Goal: Information Seeking & Learning: Learn about a topic

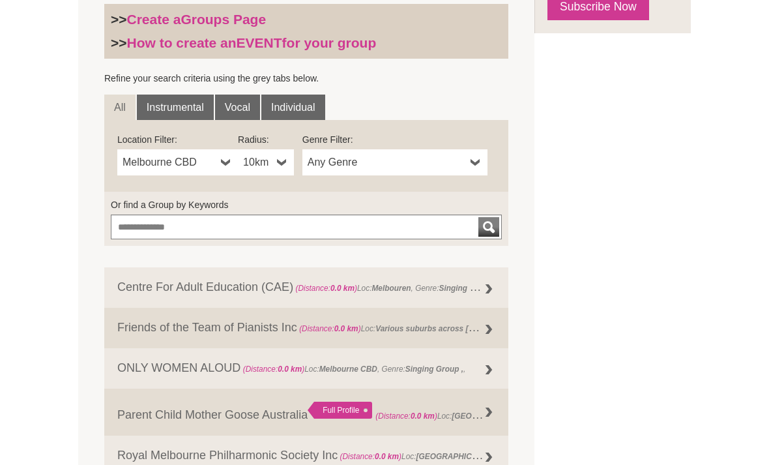
scroll to position [434, 0]
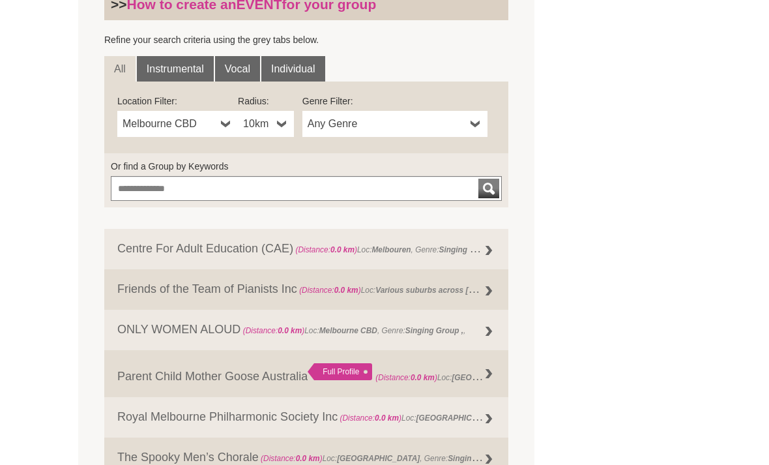
click at [266, 128] on span "10km" at bounding box center [257, 124] width 29 height 16
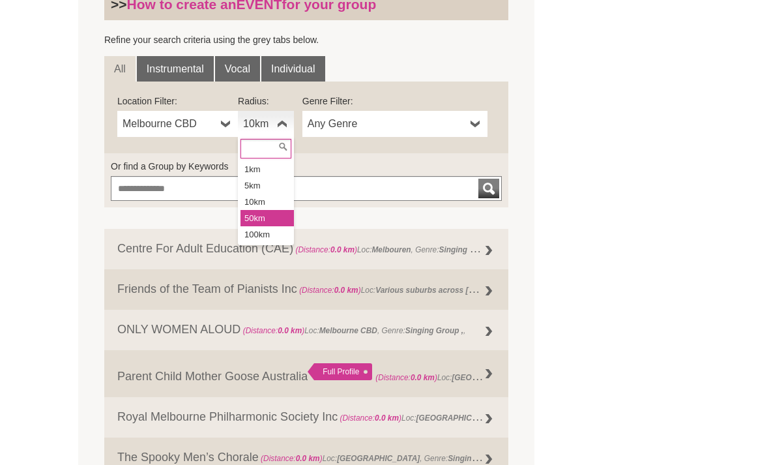
click at [248, 218] on li "50km" at bounding box center [266, 218] width 53 height 16
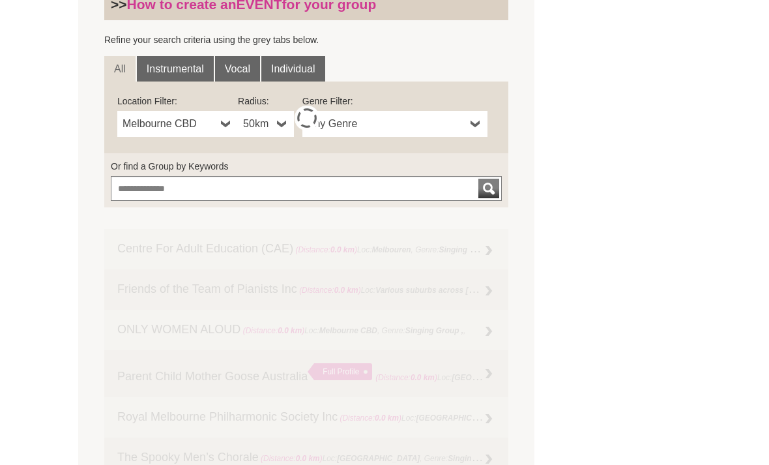
click at [414, 115] on link "Any Genre" at bounding box center [394, 124] width 185 height 26
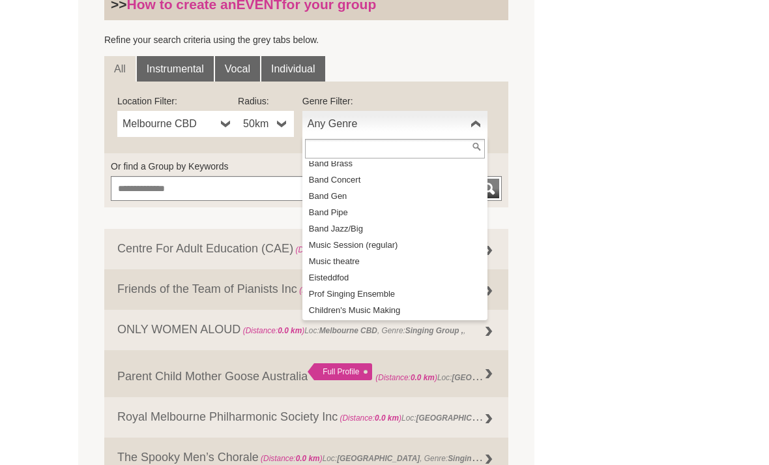
scroll to position [124, 0]
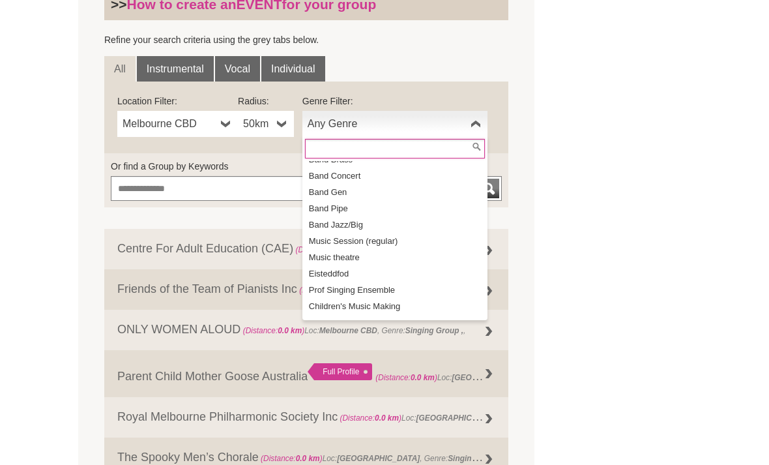
click at [351, 223] on li "Band Jazz/Big" at bounding box center [396, 224] width 182 height 16
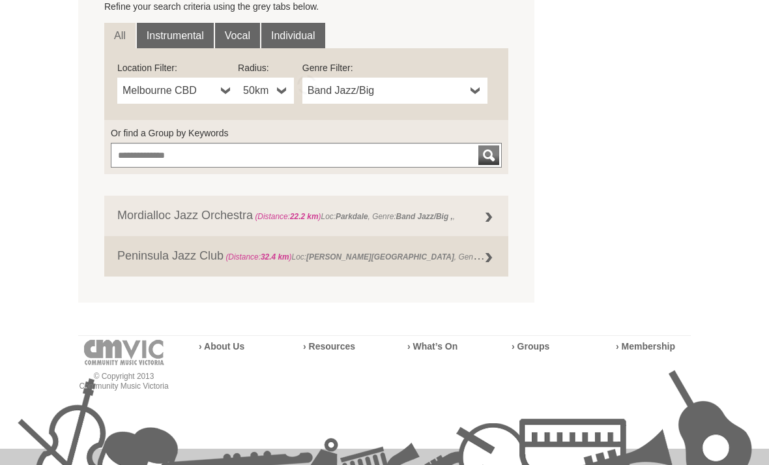
scroll to position [467, 0]
click at [152, 253] on link "Peninsula Jazz Club (Distance: 32.4 km ) Loc: Patterson Lakes , Genre: Band Jaz…" at bounding box center [306, 256] width 404 height 40
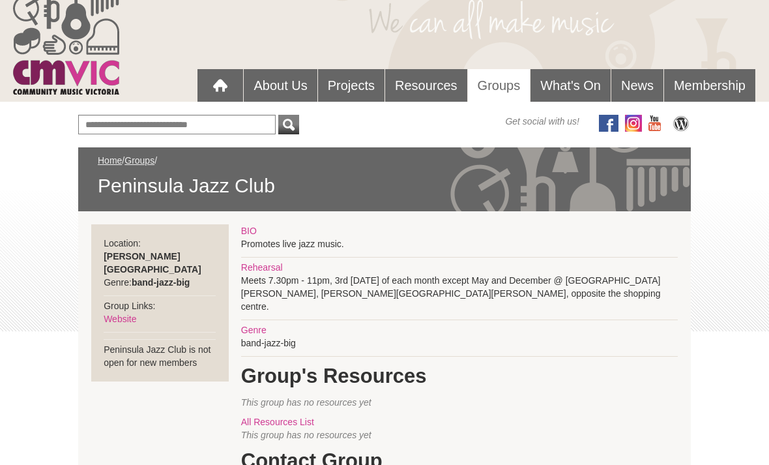
scroll to position [66, 0]
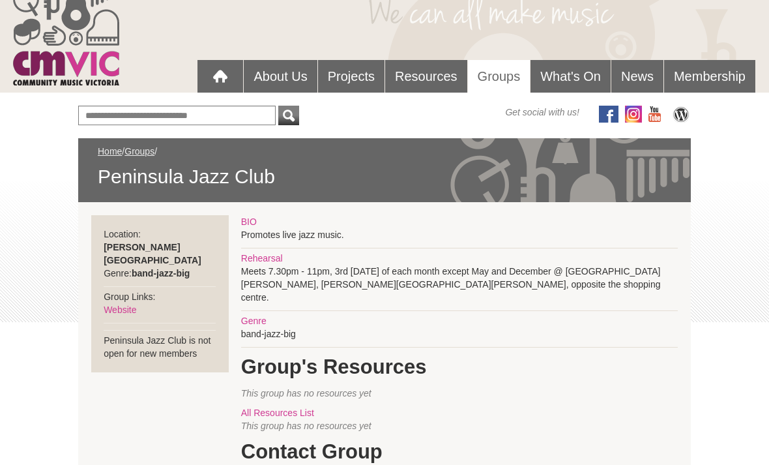
click at [120, 304] on link "Website" at bounding box center [120, 309] width 33 height 10
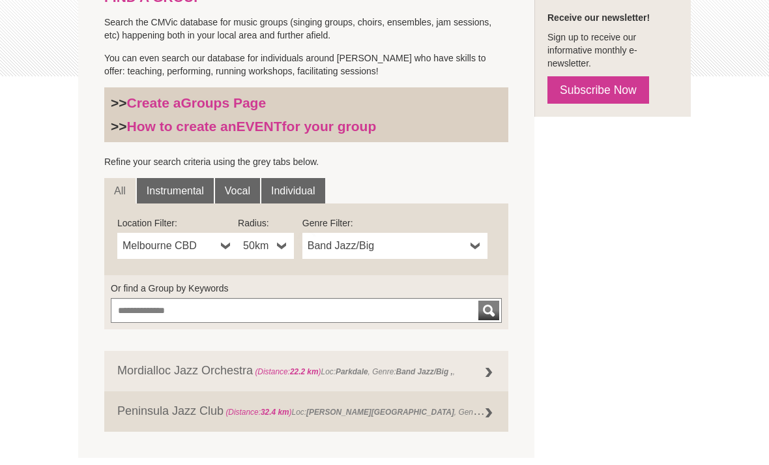
click at [344, 248] on span "Band Jazz/Big" at bounding box center [387, 246] width 158 height 16
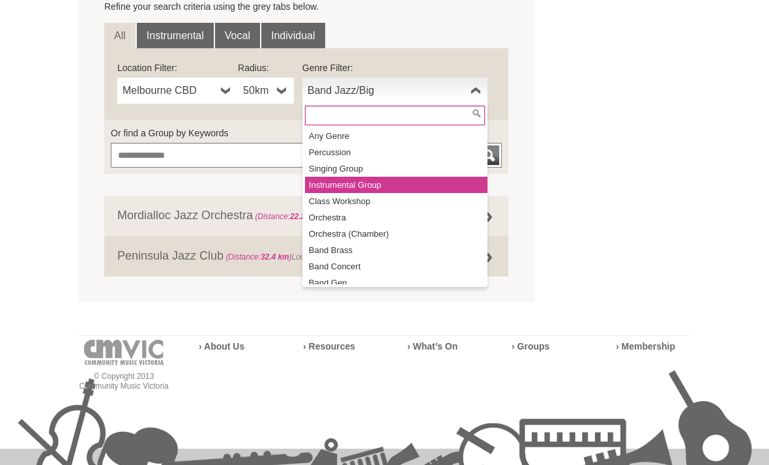
click at [367, 186] on li "Instrumental Group" at bounding box center [396, 185] width 182 height 16
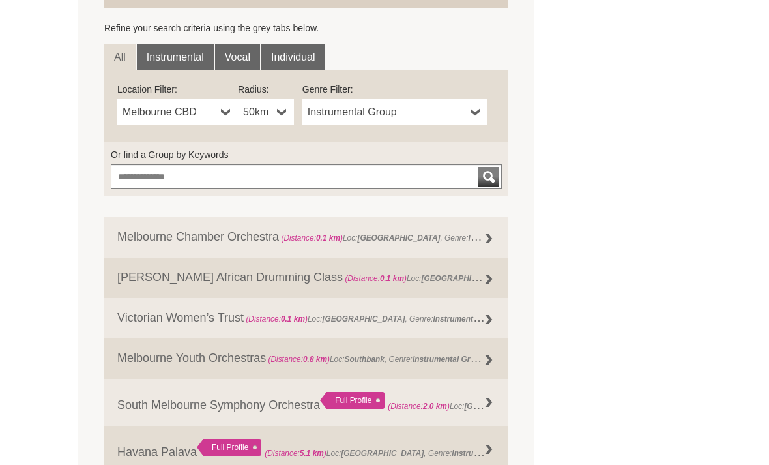
scroll to position [594, 0]
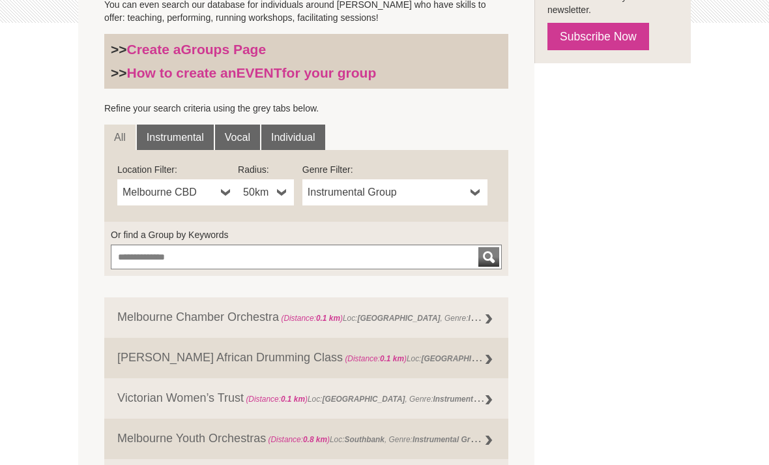
click at [330, 190] on span "Instrumental Group" at bounding box center [387, 193] width 158 height 16
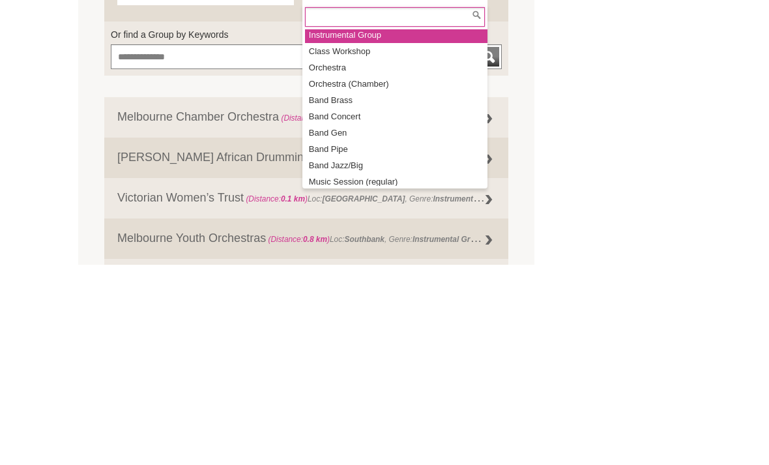
scroll to position [57, 0]
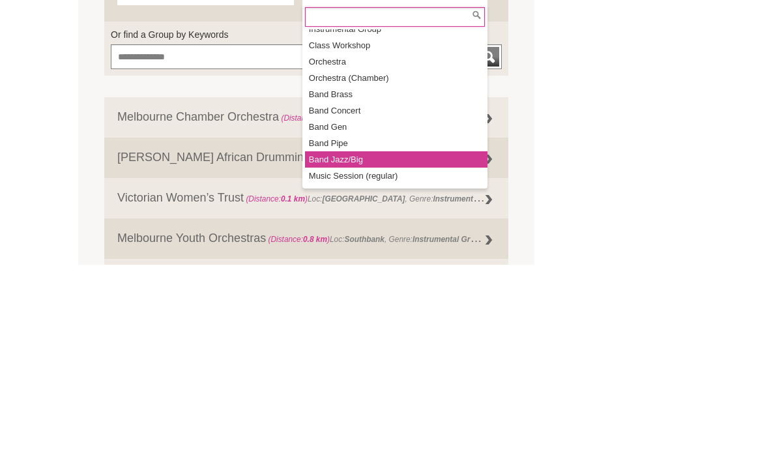
click at [339, 352] on li "Band Jazz/Big" at bounding box center [396, 360] width 182 height 16
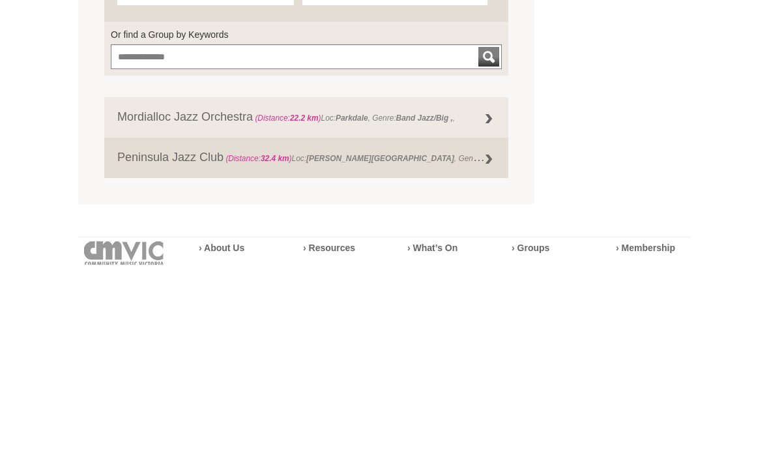
click at [179, 338] on link "Peninsula Jazz Club (Distance: 32.4 km ) Loc: Patterson Lakes , Genre: Band Jaz…" at bounding box center [306, 358] width 404 height 40
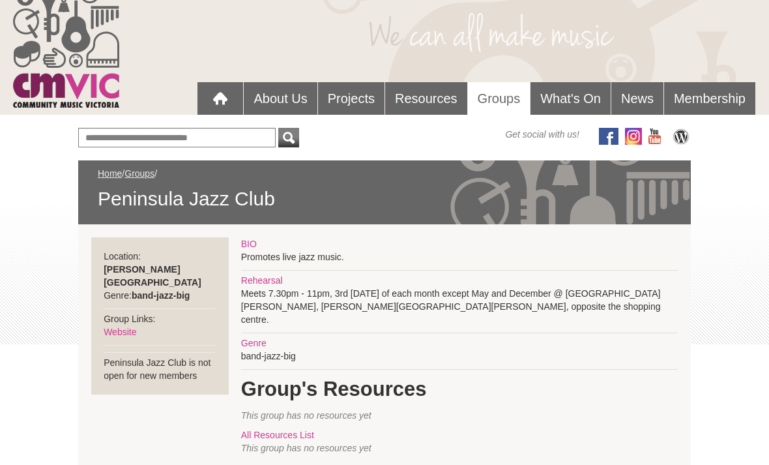
scroll to position [48, 0]
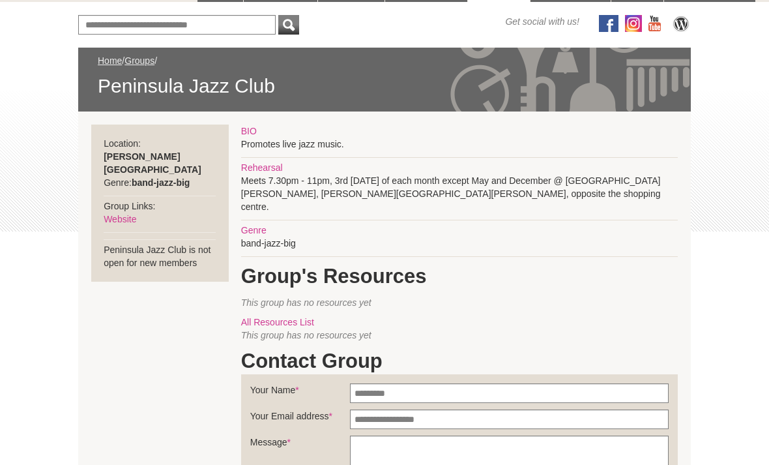
scroll to position [147, 0]
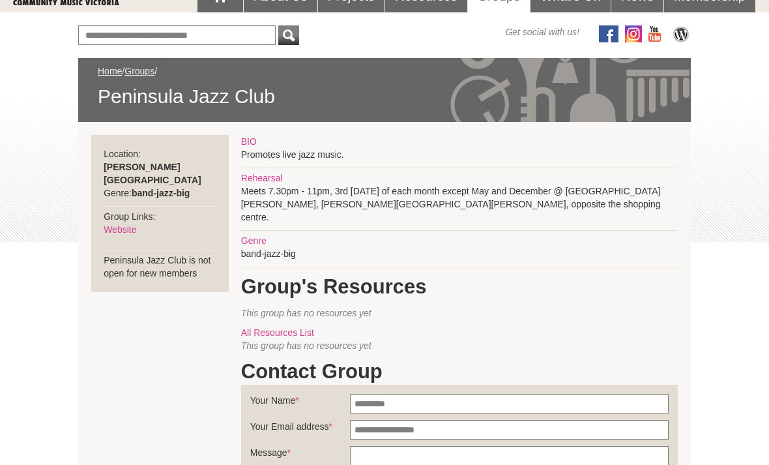
click at [115, 224] on link "Website" at bounding box center [120, 229] width 33 height 10
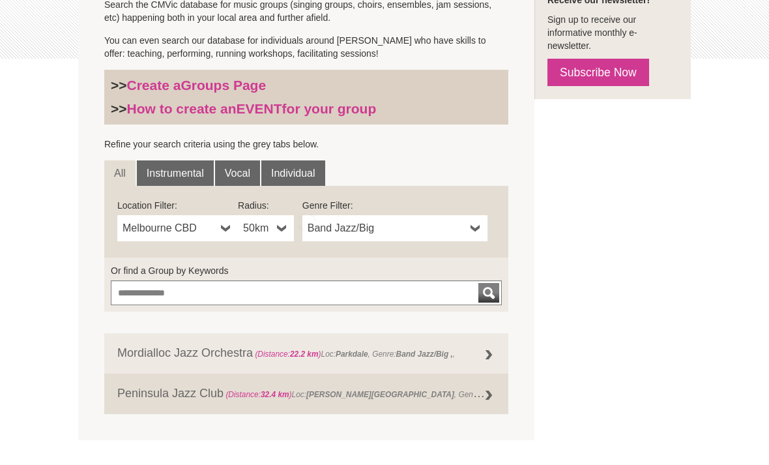
click at [345, 234] on span "Band Jazz/Big" at bounding box center [387, 228] width 158 height 16
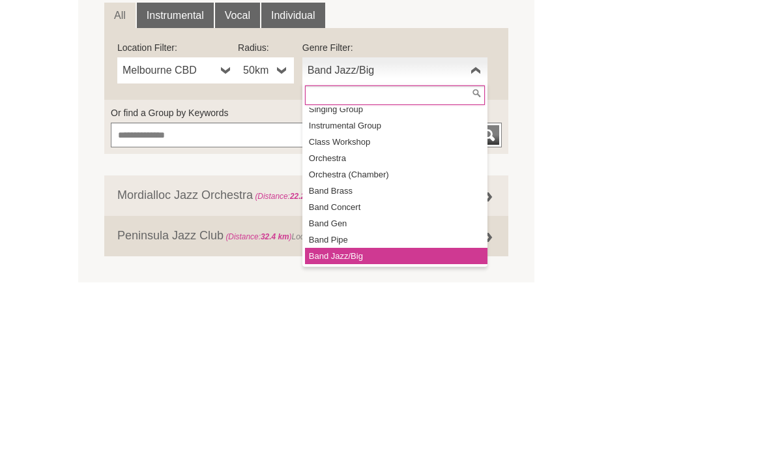
scroll to position [15, 0]
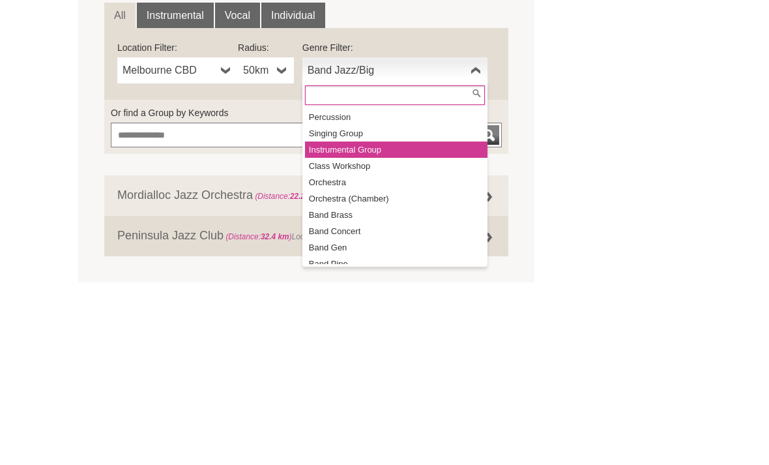
click at [345, 300] on li "Instrumental Group" at bounding box center [396, 308] width 182 height 16
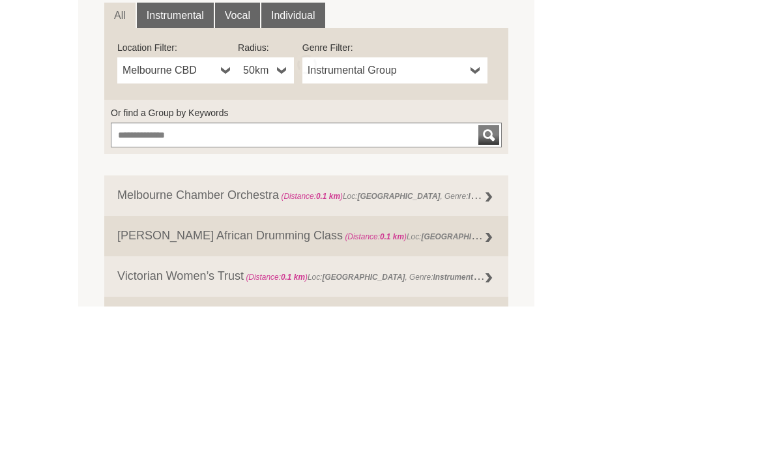
scroll to position [488, 0]
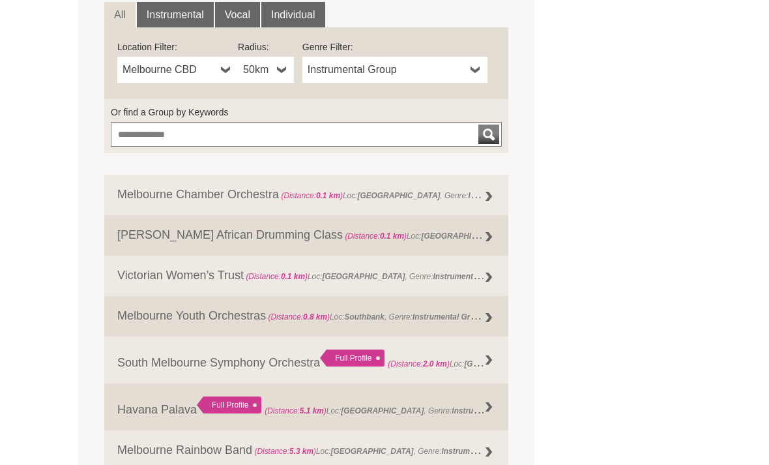
click at [304, 460] on link "Melbourne Rainbow Band (Distance: 5.3 km ) Loc: Windsor , Genre: Instrumental G…" at bounding box center [306, 450] width 404 height 40
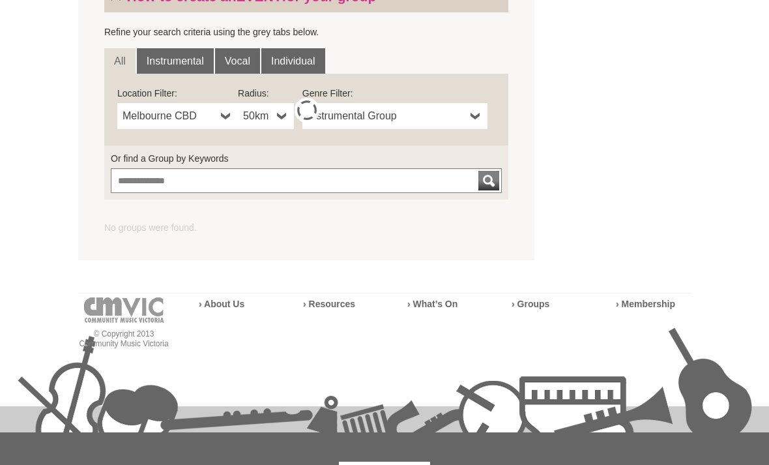
click at [360, 119] on span "Instrumental Group" at bounding box center [387, 117] width 158 height 16
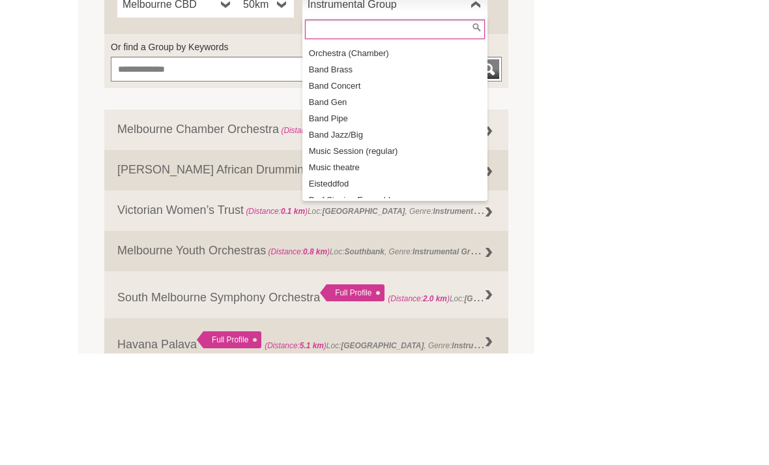
scroll to position [100, 0]
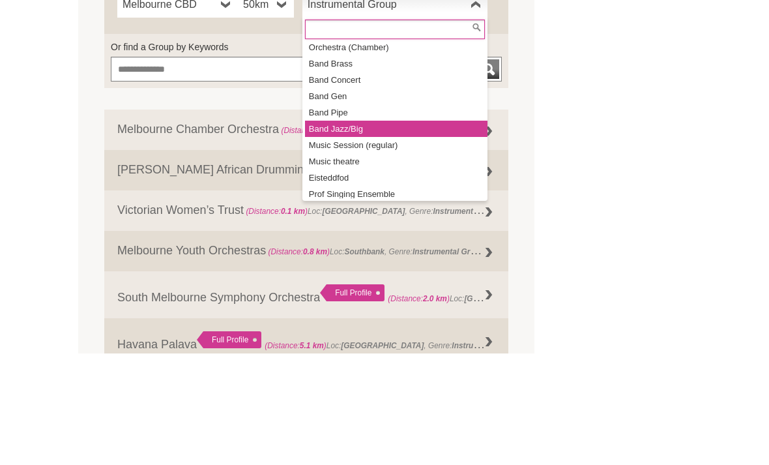
click at [340, 233] on li "Band Jazz/Big" at bounding box center [396, 241] width 182 height 16
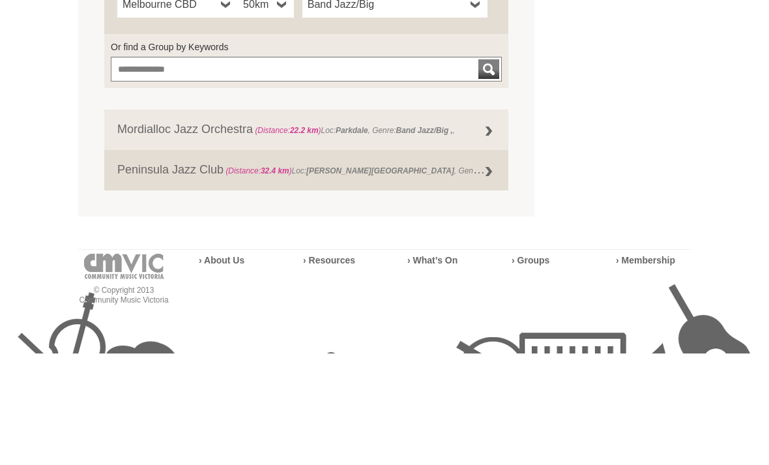
click at [166, 222] on link "Mordialloc Jazz Orchestra (Distance: 22.2 km ) Loc: Parkdale , Genre: Band Jazz…" at bounding box center [306, 242] width 404 height 40
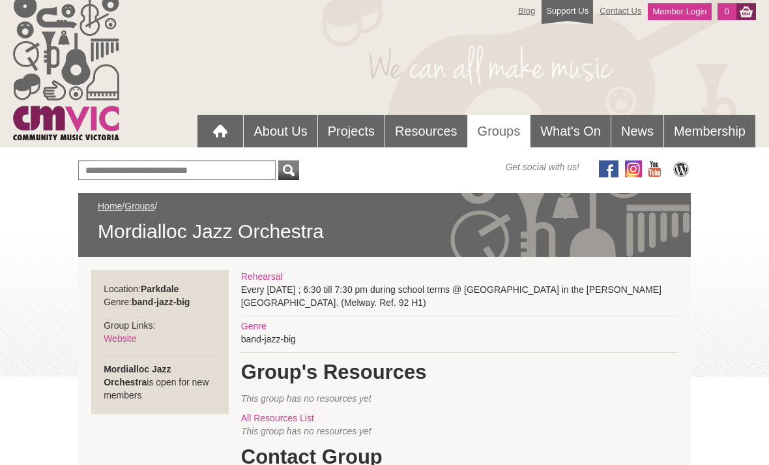
scroll to position [1, 0]
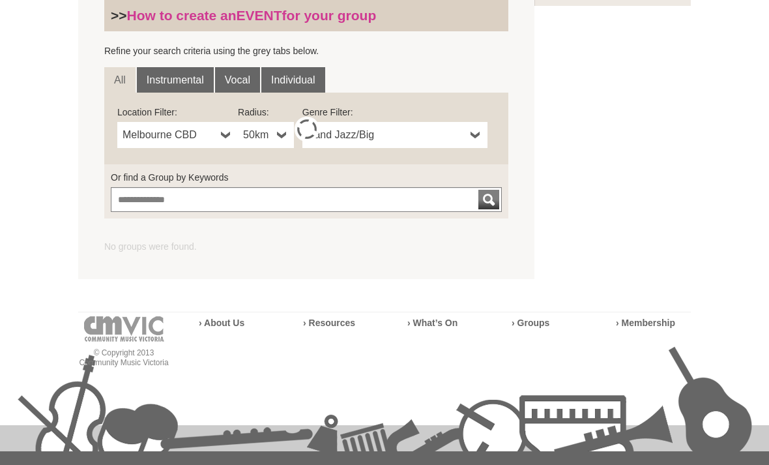
scroll to position [423, 0]
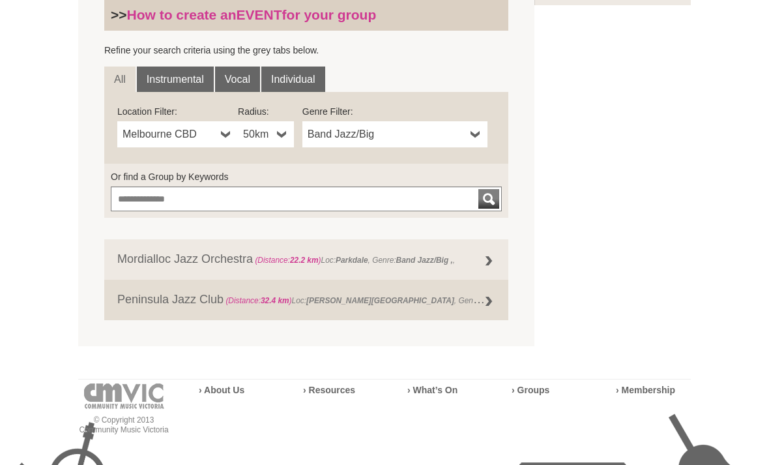
click at [354, 137] on span "Band Jazz/Big" at bounding box center [387, 134] width 158 height 16
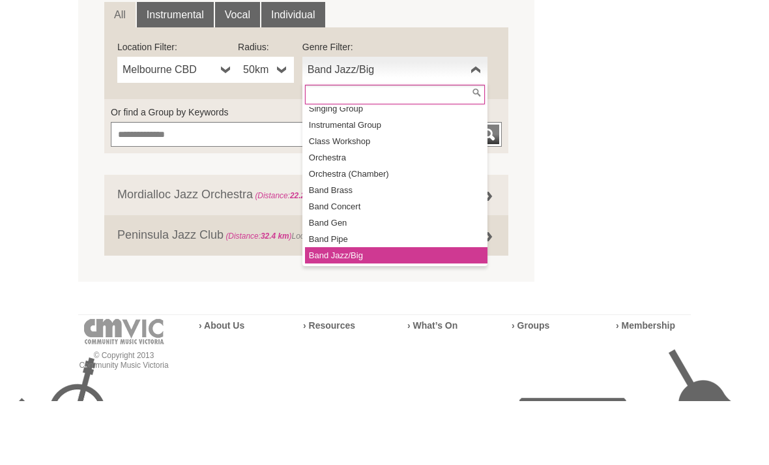
click at [330, 149] on input "text" at bounding box center [395, 159] width 180 height 20
click at [59, 107] on div "Blog Support Us Contact Us Member Login 0 About Us" at bounding box center [384, 113] width 769 height 1072
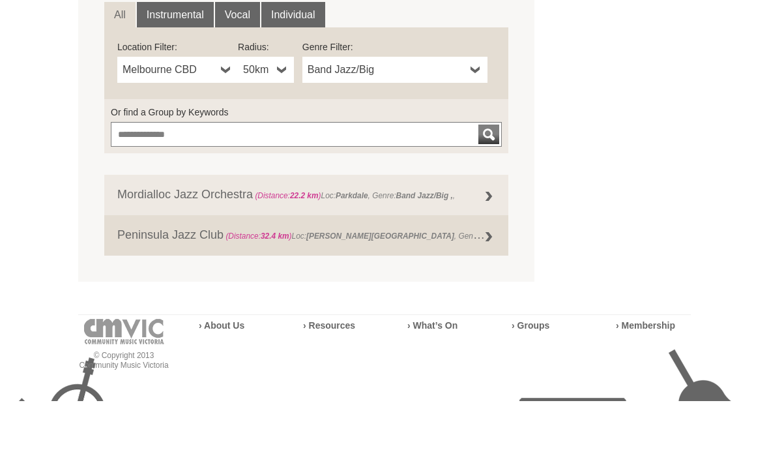
scroll to position [487, 0]
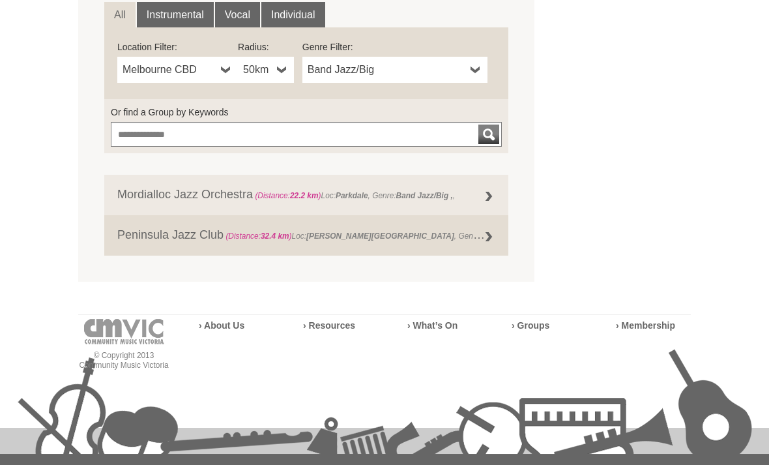
click at [165, 237] on link "Peninsula Jazz Club (Distance: 32.4 km ) Loc: Patterson Lakes , Genre: Band Jaz…" at bounding box center [306, 236] width 404 height 40
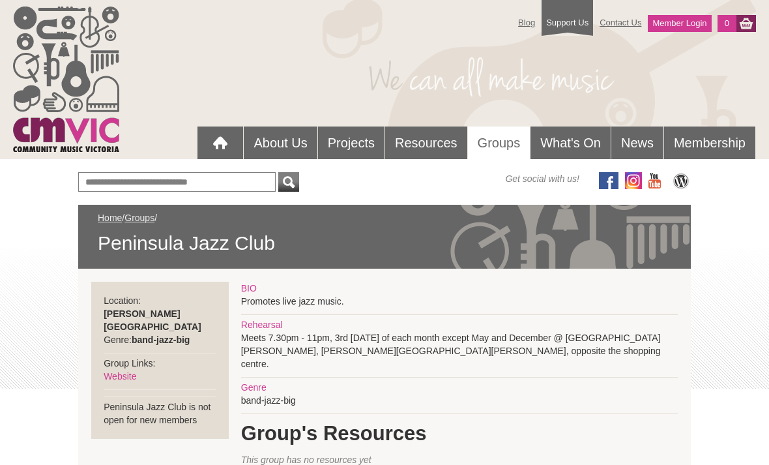
click at [119, 371] on link "Website" at bounding box center [120, 376] width 33 height 10
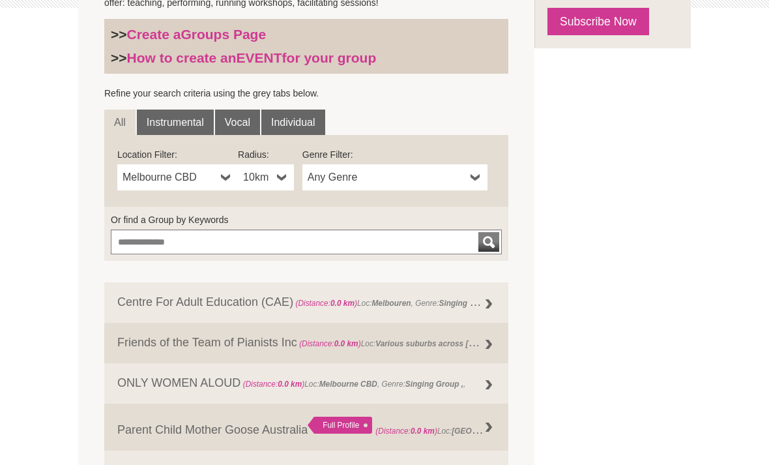
scroll to position [415, 0]
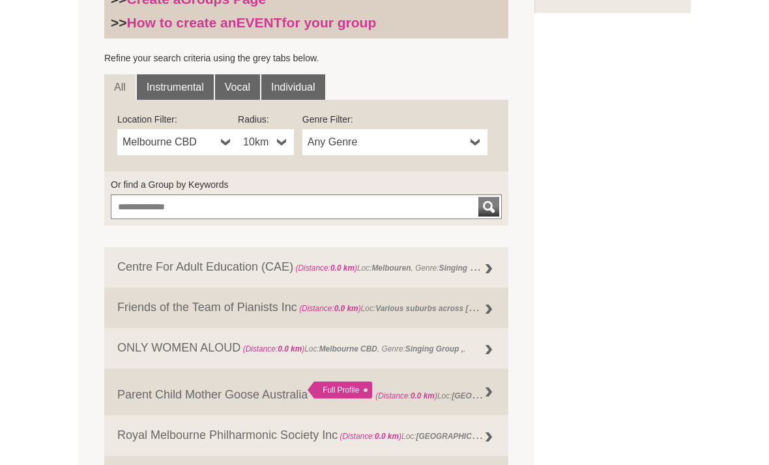
click at [328, 143] on span "Any Genre" at bounding box center [387, 143] width 158 height 16
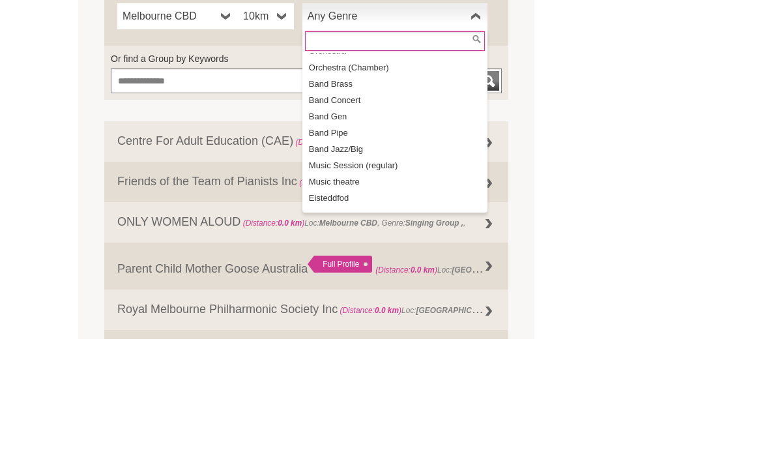
scroll to position [106, 0]
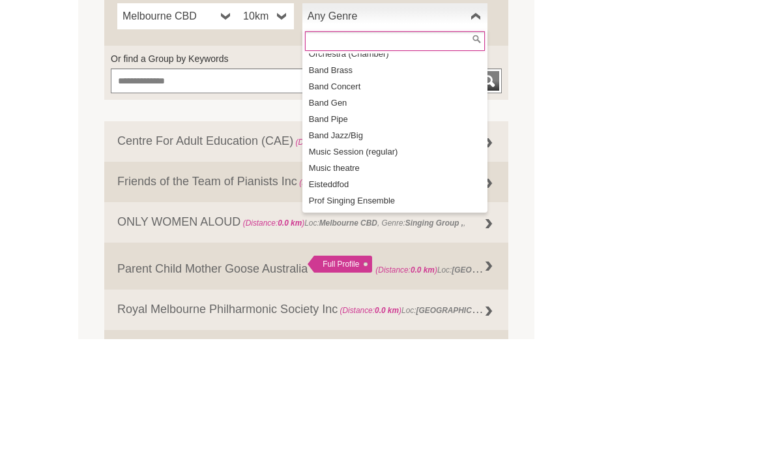
click at [345, 270] on li "Music Session (regular)" at bounding box center [396, 278] width 182 height 16
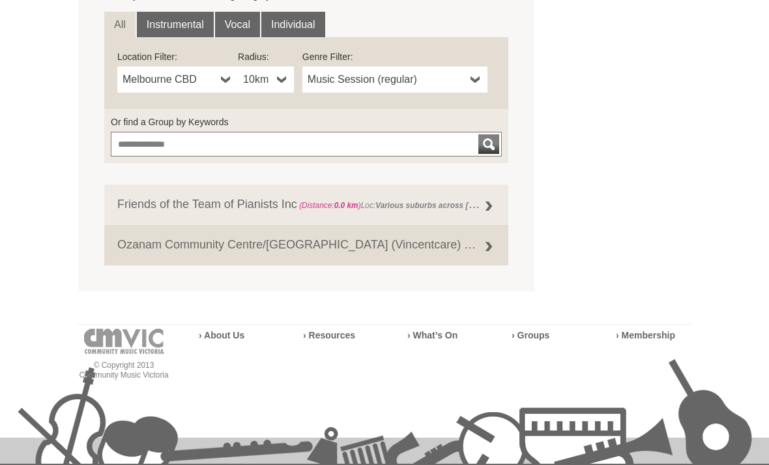
scroll to position [478, 0]
click at [165, 244] on link "Ozanam Community Centre/Quin House (Vincentcare) Music and song writing therapy…" at bounding box center [306, 245] width 404 height 40
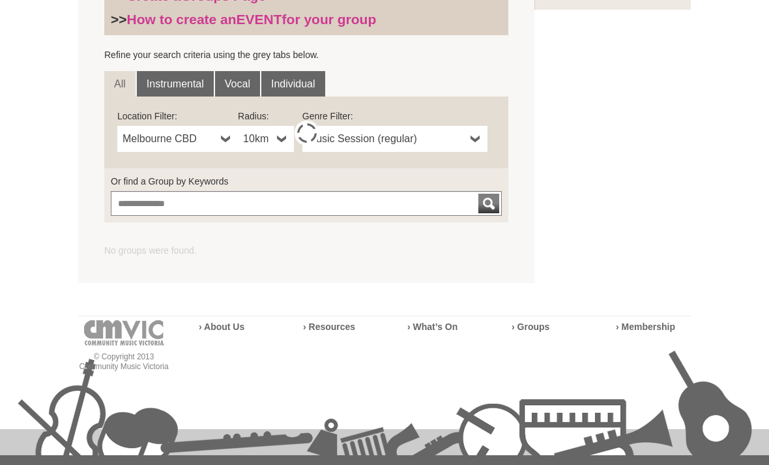
scroll to position [419, 0]
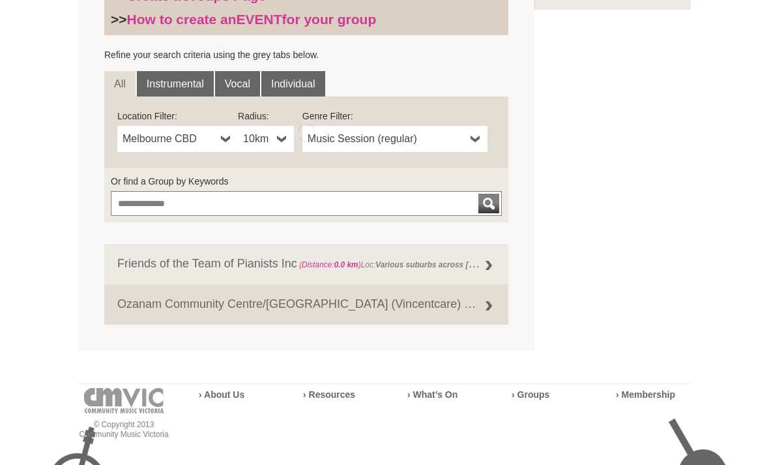
click at [359, 143] on span "Music Session (regular)" at bounding box center [387, 139] width 158 height 16
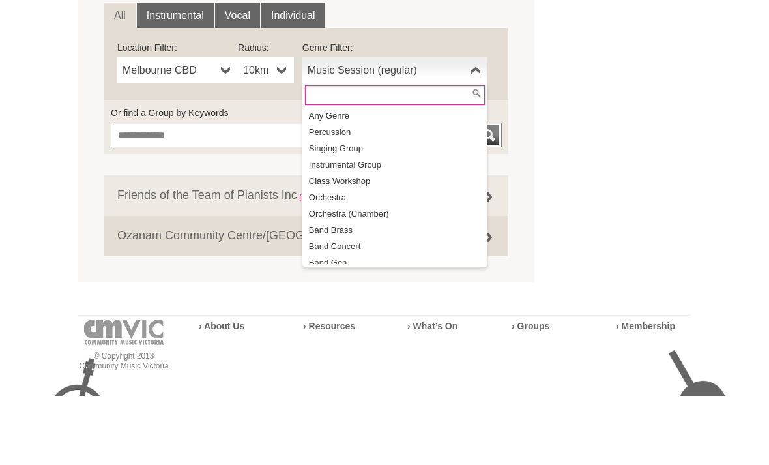
scroll to position [0, 0]
click at [336, 225] on li "Instrumental Group" at bounding box center [396, 233] width 182 height 16
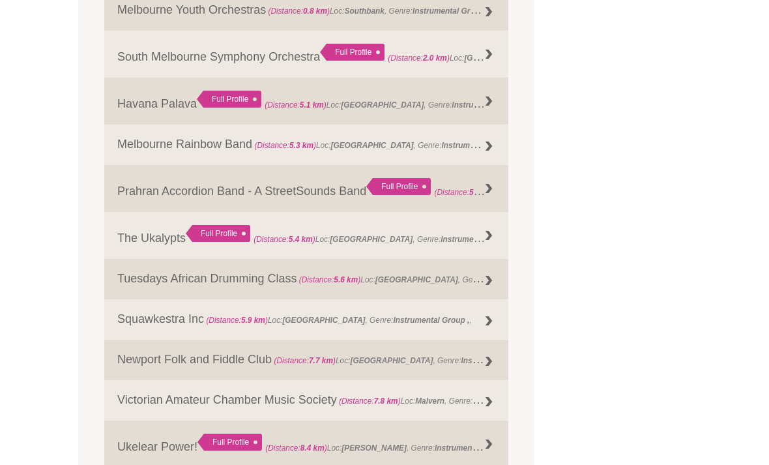
scroll to position [816, 0]
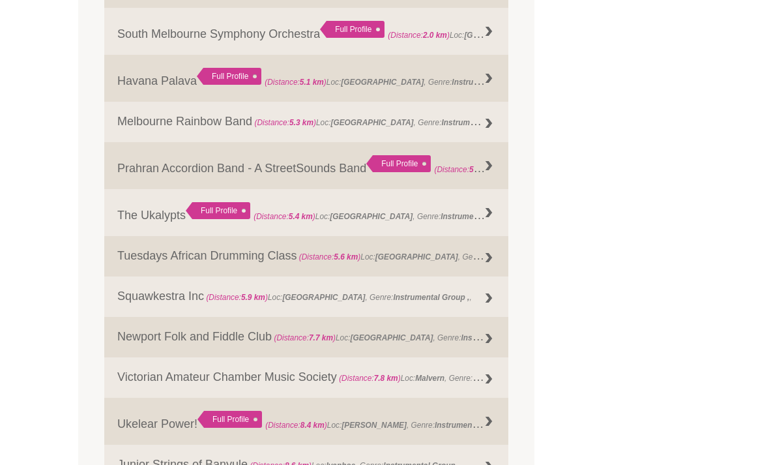
click at [144, 83] on link "Havana Palava Full Profile (Distance: 5.1 km ) Loc: Brunswick , Genre: , Member…" at bounding box center [306, 78] width 404 height 47
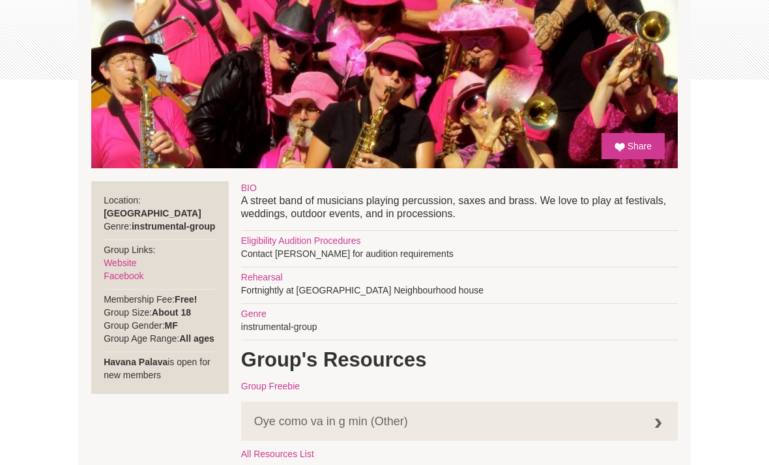
scroll to position [309, 0]
click at [126, 261] on link "Website" at bounding box center [120, 262] width 33 height 10
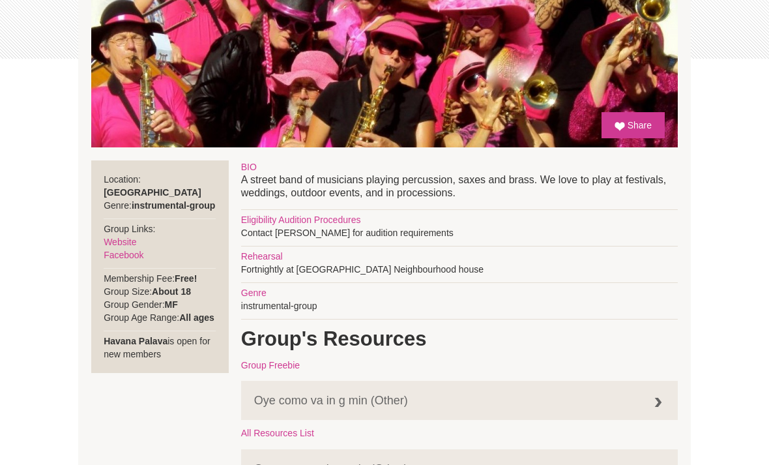
scroll to position [330, 0]
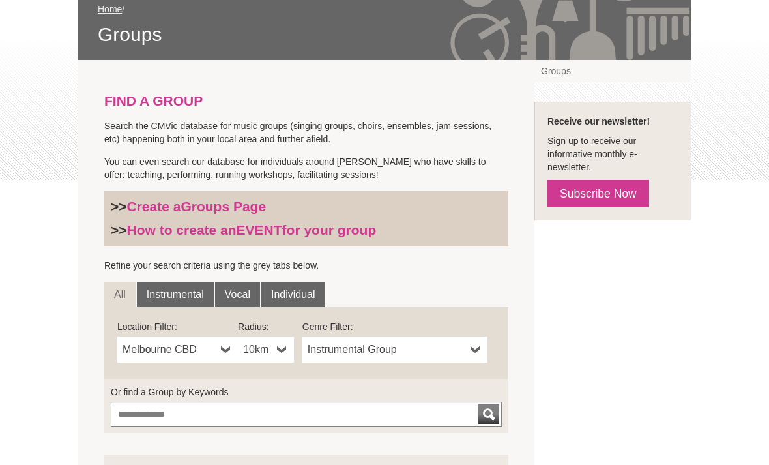
scroll to position [194, 0]
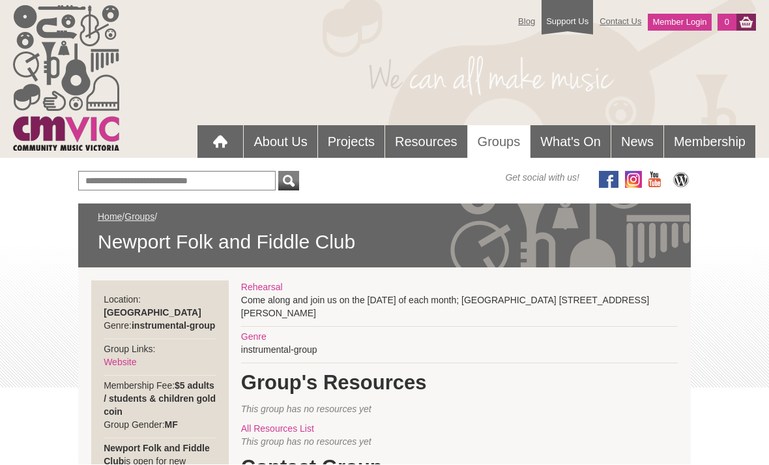
scroll to position [182, 0]
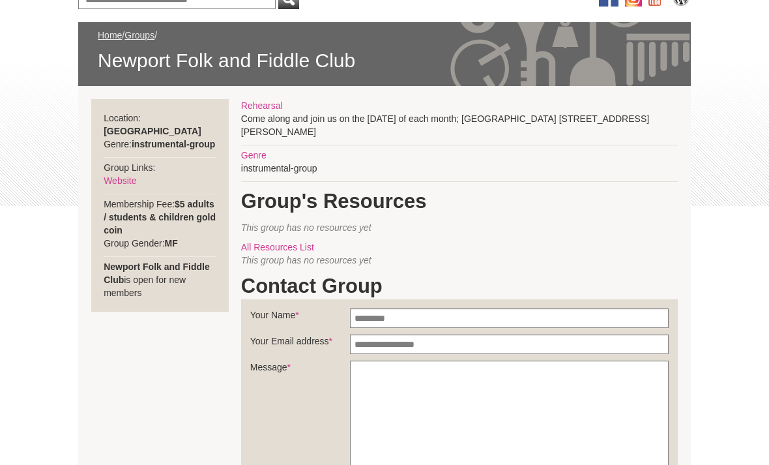
click at [118, 182] on link "Website" at bounding box center [120, 181] width 33 height 10
